Goal: Task Accomplishment & Management: Manage account settings

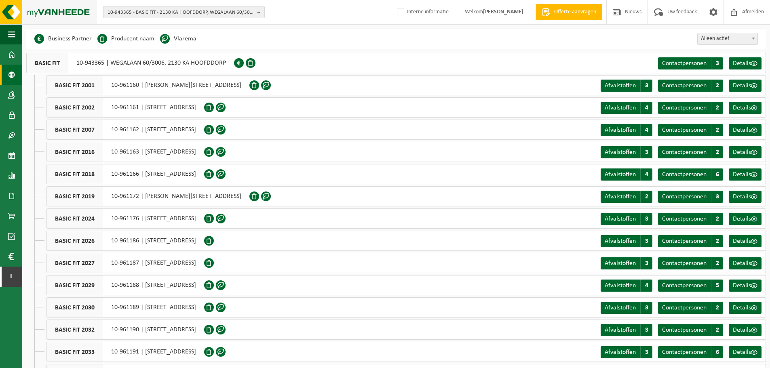
click at [14, 11] on img at bounding box center [48, 12] width 97 height 24
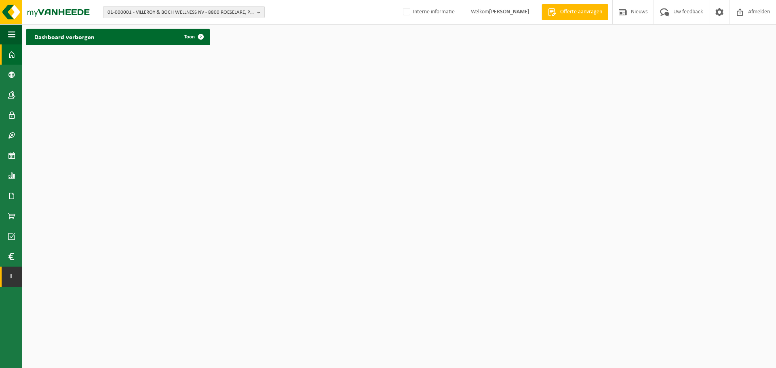
click at [12, 281] on span "I" at bounding box center [11, 277] width 6 height 20
click at [13, 34] on span "button" at bounding box center [11, 34] width 7 height 20
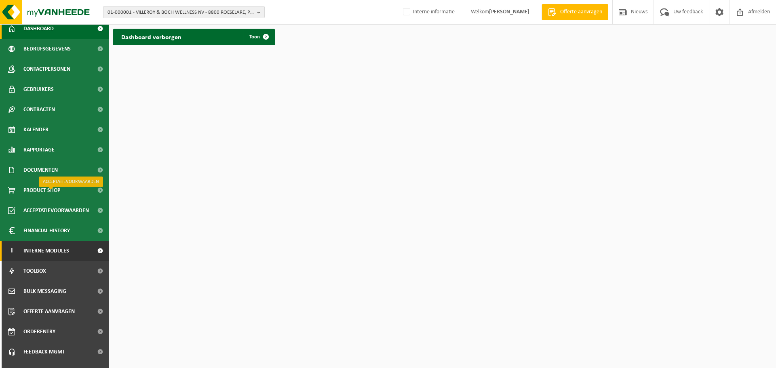
scroll to position [40, 0]
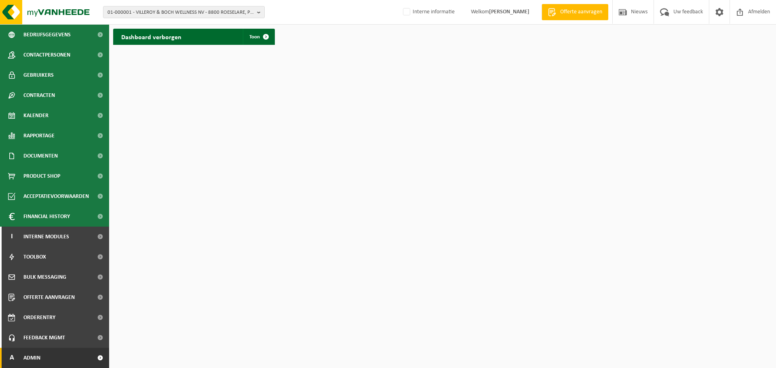
click at [28, 357] on span "Admin" at bounding box center [31, 358] width 17 height 20
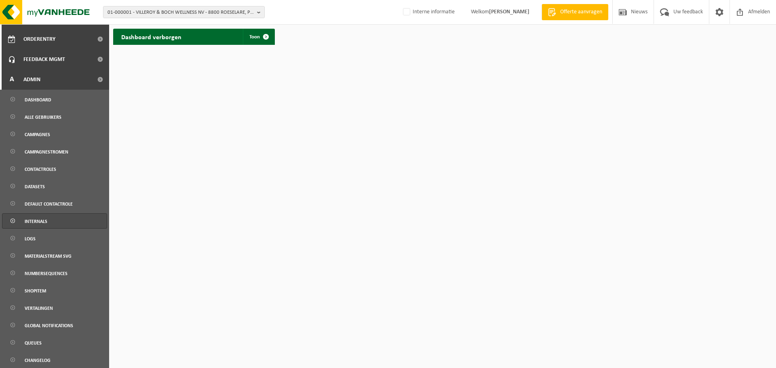
scroll to position [320, 0]
click at [55, 198] on span "default contactrole" at bounding box center [49, 202] width 48 height 15
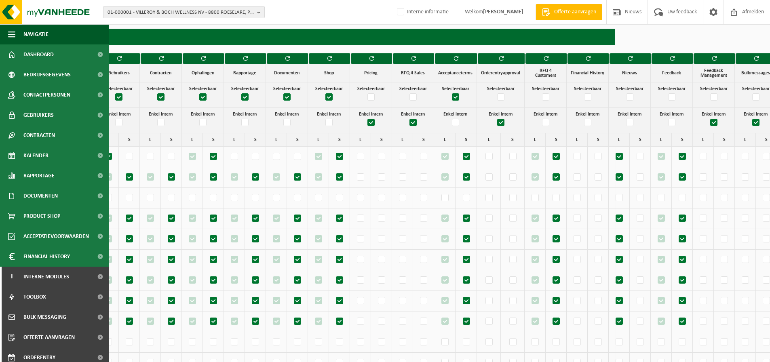
scroll to position [0, 159]
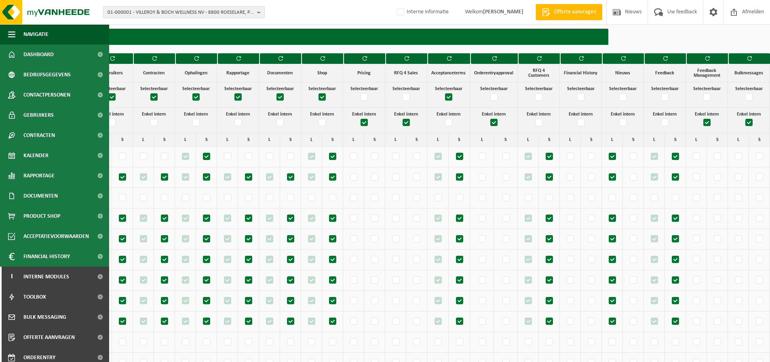
drag, startPoint x: 626, startPoint y: 59, endPoint x: 425, endPoint y: 28, distance: 203.2
click at [626, 59] on icon "button" at bounding box center [623, 58] width 5 height 5
drag, startPoint x: 661, startPoint y: 59, endPoint x: 428, endPoint y: 29, distance: 235.5
click at [661, 59] on button "button" at bounding box center [666, 58] width 42 height 11
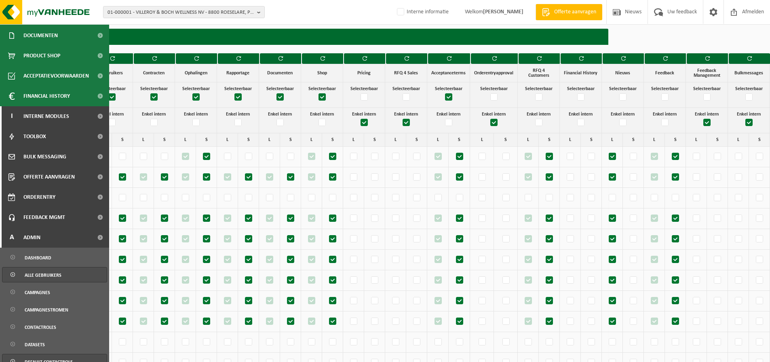
scroll to position [162, 0]
click at [39, 272] on span "Alle gebruikers" at bounding box center [43, 273] width 37 height 15
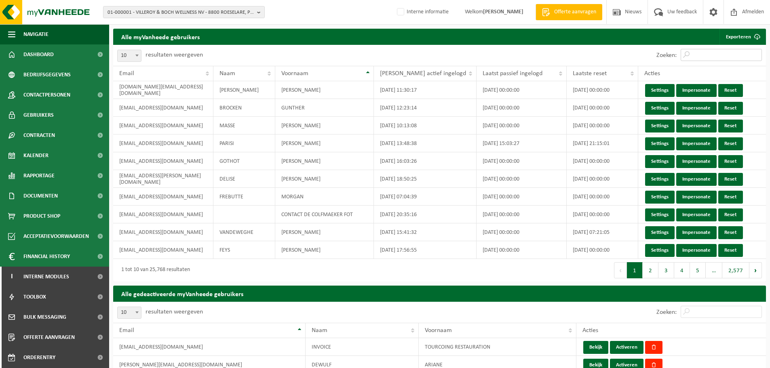
click at [709, 56] on input "Zoeken:" at bounding box center [721, 55] width 81 height 12
paste input "environment@atsgroep.be>"
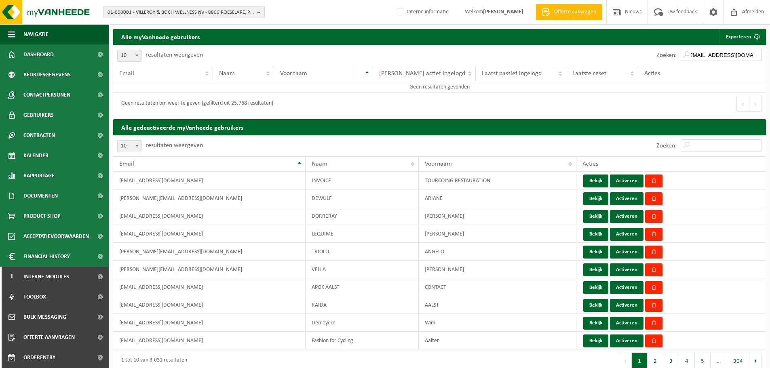
scroll to position [0, 0]
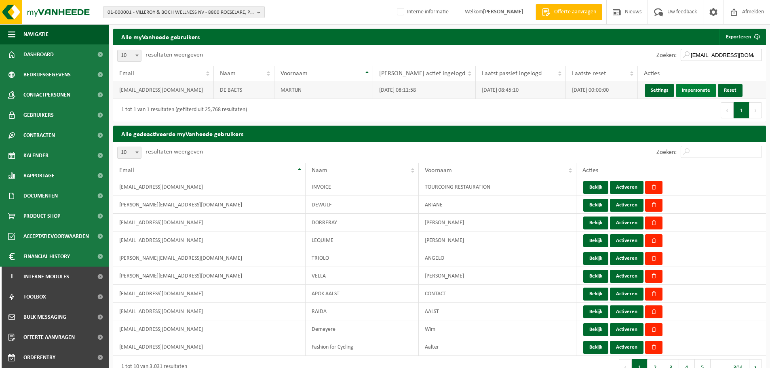
type input "environment@atsgroep.be"
click at [691, 94] on link "Impersonate" at bounding box center [696, 90] width 40 height 13
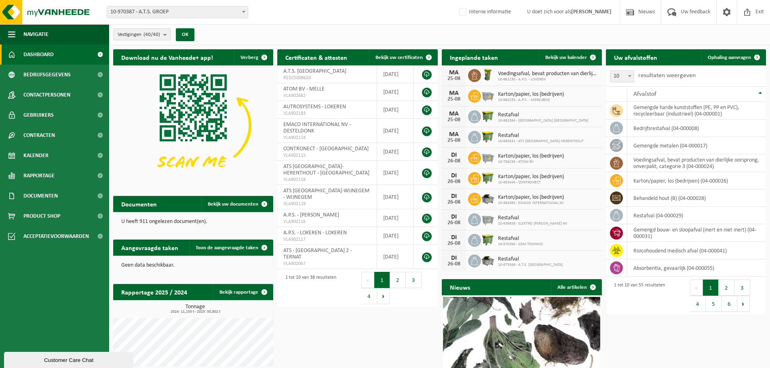
click at [755, 8] on span "Exit" at bounding box center [759, 12] width 13 height 24
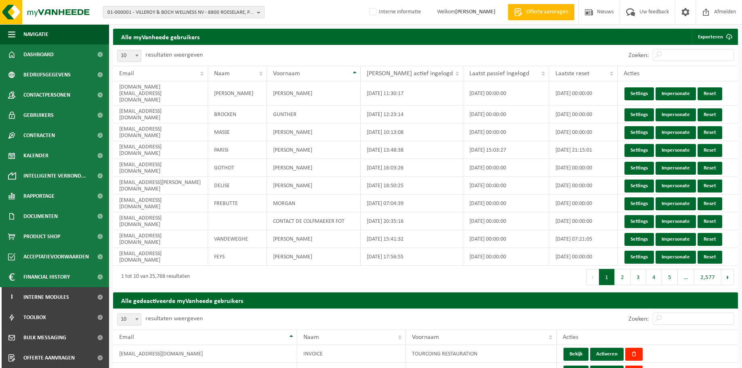
click at [154, 14] on span "01-000001 - VILLEROY & BOCH WELLNESS NV - 8800 ROESELARE, POPULIERSTRAAT 1" at bounding box center [180, 12] width 146 height 12
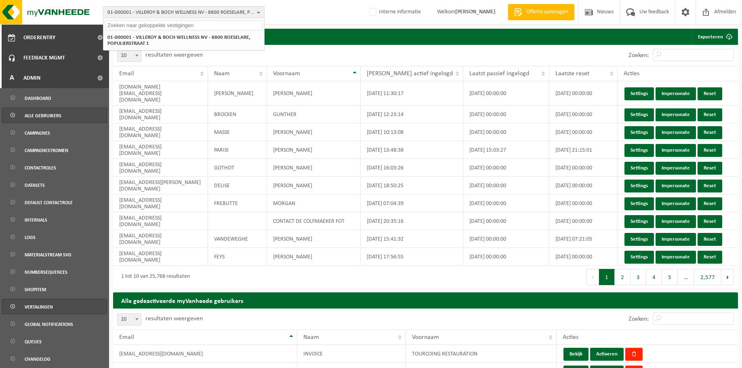
scroll to position [341, 0]
click at [41, 306] on span "Vertalingen" at bounding box center [39, 306] width 28 height 15
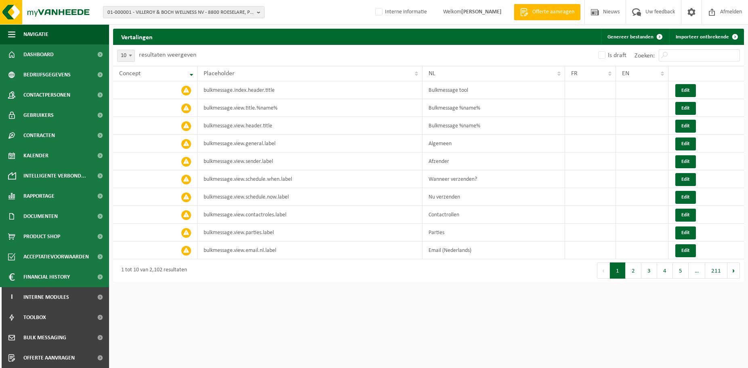
click at [510, 49] on div "Is draft Zoeken:" at bounding box center [587, 55] width 316 height 21
click at [672, 54] on input "Zoeken:" at bounding box center [699, 55] width 81 height 12
click at [690, 53] on input "Zoeken:" at bounding box center [699, 55] width 81 height 12
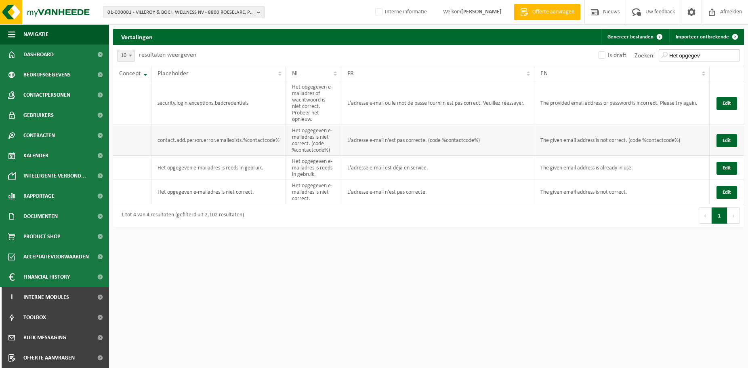
type input "Het opgegev"
click at [319, 137] on td "Het opgegeven e-mailadres is niet correct. (code %contactcode%)" at bounding box center [313, 140] width 55 height 31
click at [314, 164] on td "Het opgegeven e-mailadres is reeds in gebruik." at bounding box center [313, 168] width 55 height 24
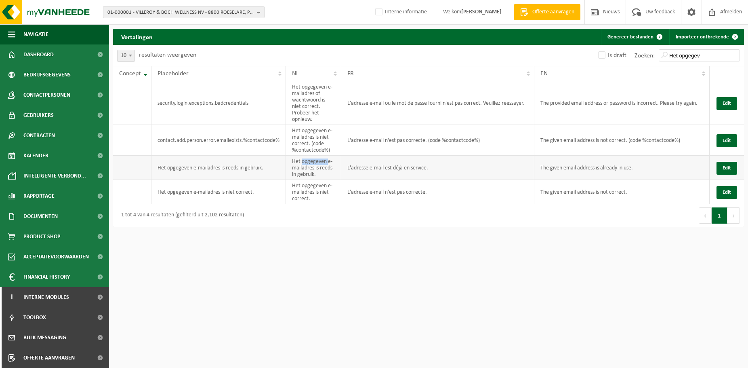
click at [314, 164] on td "Het opgegeven e-mailadres is reeds in gebruik." at bounding box center [313, 168] width 55 height 24
click at [298, 166] on td "Het opgegeven e-mailadres is reeds in gebruik." at bounding box center [313, 168] width 55 height 24
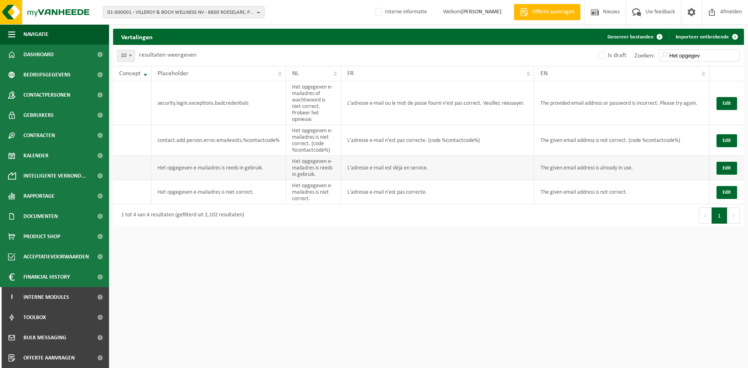
click at [407, 170] on td "L'adresse e-mail est déjà en service." at bounding box center [437, 168] width 193 height 24
copy td "L'adresse e-mail est déjà en service."
click at [586, 167] on td "The given email address is already in use." at bounding box center [622, 168] width 175 height 24
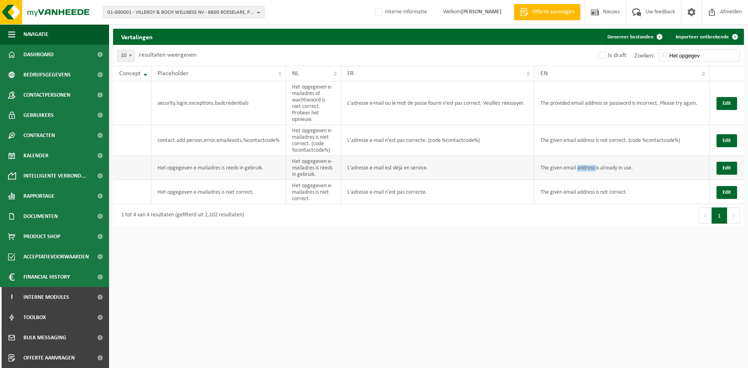
click at [586, 167] on td "The given email address is already in use." at bounding box center [622, 168] width 175 height 24
copy td "The given email address is already in use."
drag, startPoint x: 496, startPoint y: 139, endPoint x: 428, endPoint y: 143, distance: 68.4
click at [428, 143] on td "L'adresse e-mail n'est pas correcte. (code %contactcode%)" at bounding box center [437, 140] width 193 height 31
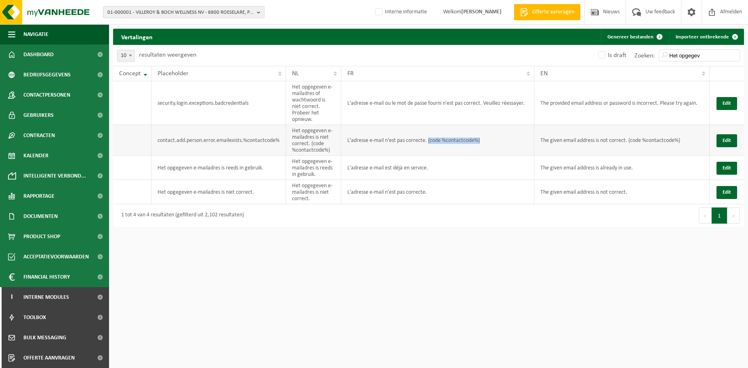
copy td "(code %contactcode%)"
drag, startPoint x: 724, startPoint y: 141, endPoint x: 719, endPoint y: 141, distance: 5.3
click at [725, 141] on button "Edit" at bounding box center [727, 140] width 21 height 13
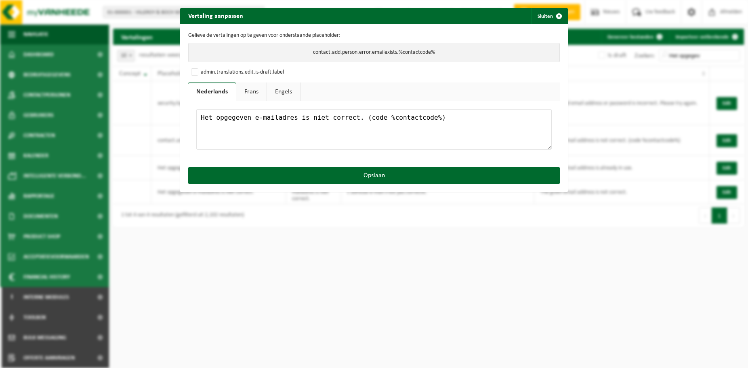
click at [285, 119] on textarea "Het opgegeven e-mailadres is niet correct. (code %contactcode%)" at bounding box center [374, 129] width 356 height 40
paste textarea "reeds in gebruik (code %contactcode%)."
type textarea "Het opgegeven e-mailadres is reeds in gebruik (code %contactcode%)."
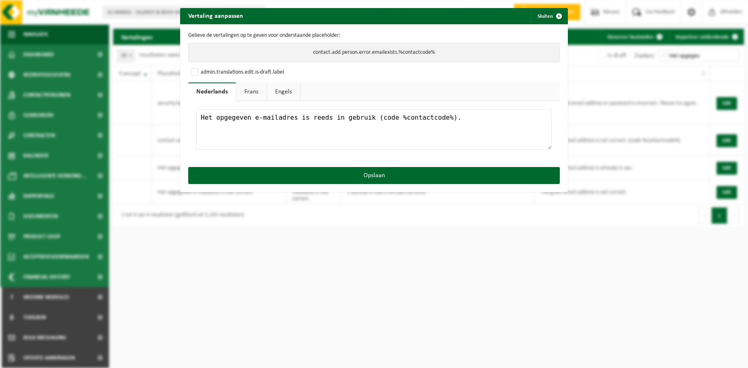
drag, startPoint x: 253, startPoint y: 91, endPoint x: 253, endPoint y: 101, distance: 10.1
click at [253, 91] on link "Frans" at bounding box center [251, 91] width 30 height 19
click at [257, 113] on textarea "L'adresse e-mail n'est pas correcte. (code %contactcode%)" at bounding box center [374, 129] width 356 height 40
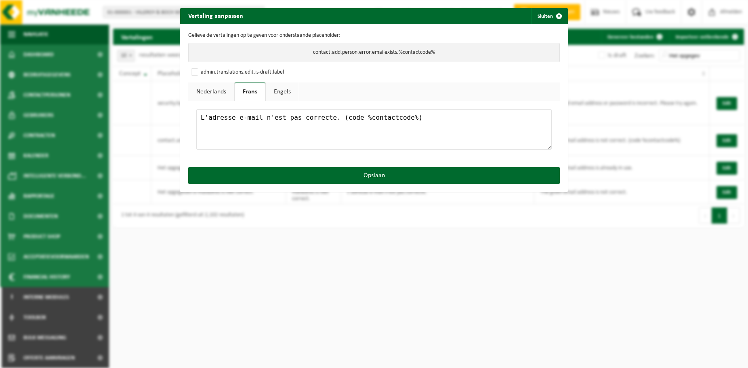
paste textarea "est déjà en service (code %contactcode%)."
type textarea "L'adresse e-mail est déjà en service (code %contactcode%)."
click at [280, 91] on link "Engels" at bounding box center [282, 91] width 33 height 19
click at [367, 118] on textarea "The given email address is not correct. (code %contactcode%)" at bounding box center [374, 129] width 356 height 40
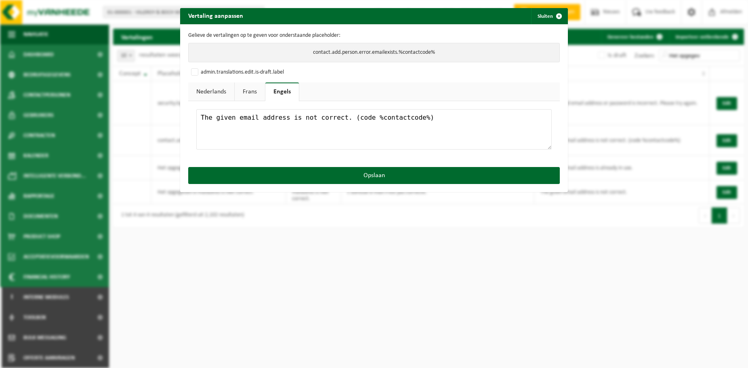
click at [367, 118] on textarea "The given email address is not correct. (code %contactcode%)" at bounding box center [374, 129] width 356 height 40
paste textarea "already in use (code %contactcode%)."
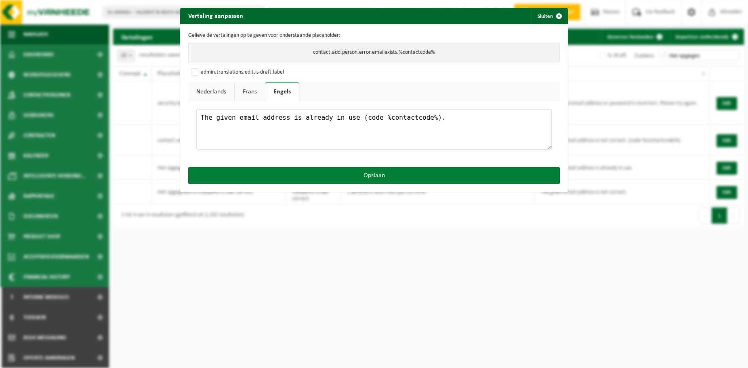
type textarea "The given email address is already in use (code %contactcode%)."
click at [395, 174] on button "Opslaan" at bounding box center [374, 175] width 372 height 17
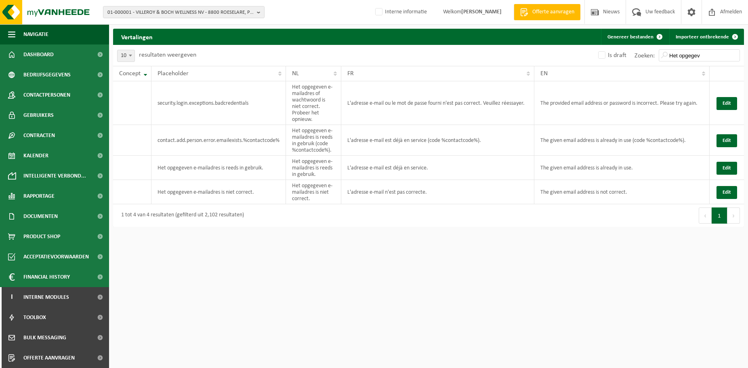
click at [430, 277] on div "01-000001 - VILLEROY & BOCH WELLNESS NV - 8800 ROESELARE, POPULIERSTRAAT 1 01-0…" at bounding box center [374, 184] width 748 height 368
click at [395, 85] on td "L'adresse e-mail ou le mot de passe fourni n'est pas correct. Veuillez réessaye…" at bounding box center [437, 103] width 193 height 44
click at [637, 40] on button "Genereer bestanden" at bounding box center [634, 37] width 67 height 16
